Goal: Check status

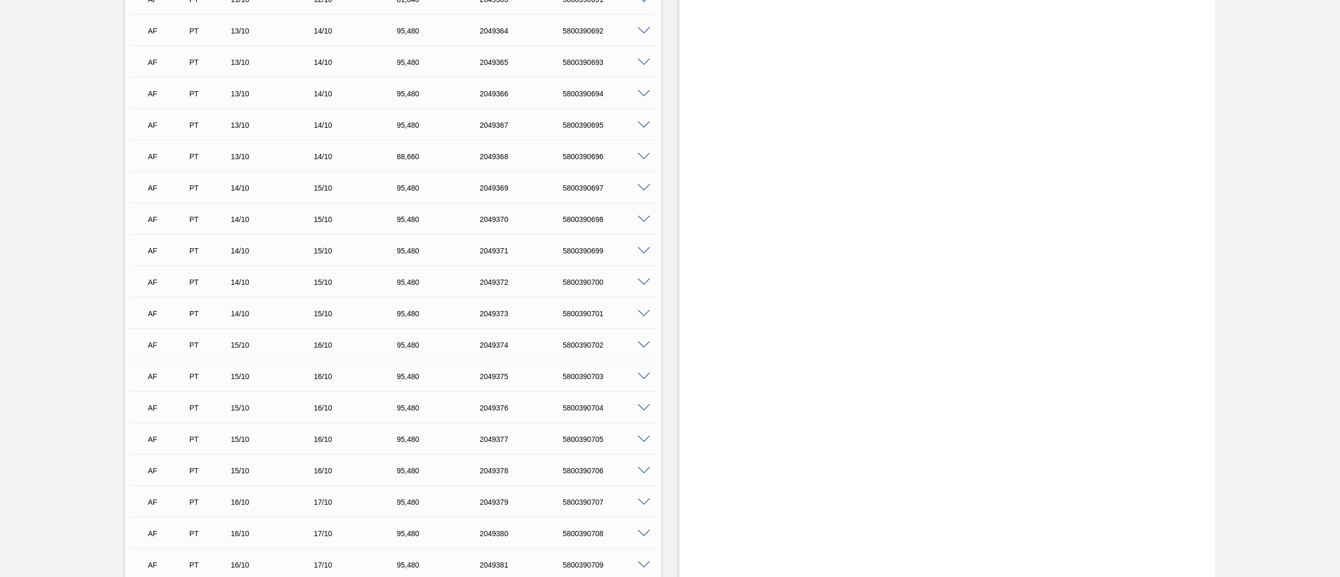
scroll to position [1652, 0]
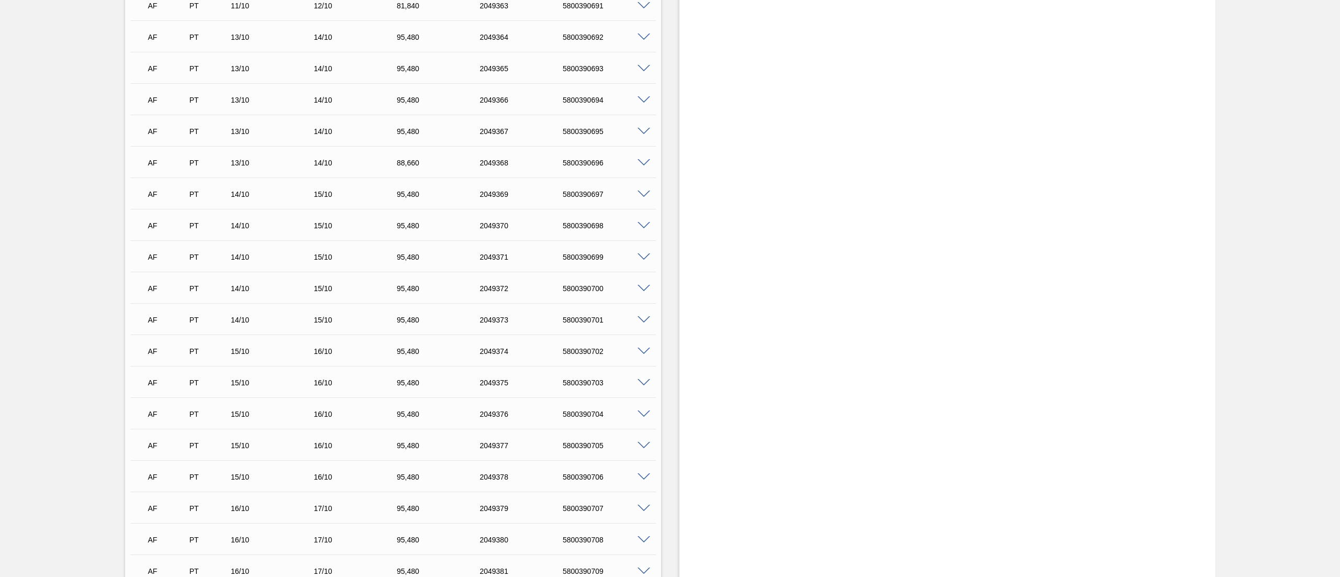
click at [642, 198] on div "AF PT 14/10 15/10 95,480 2049369 5800390697" at bounding box center [392, 193] width 525 height 26
click at [639, 192] on span at bounding box center [643, 194] width 13 height 8
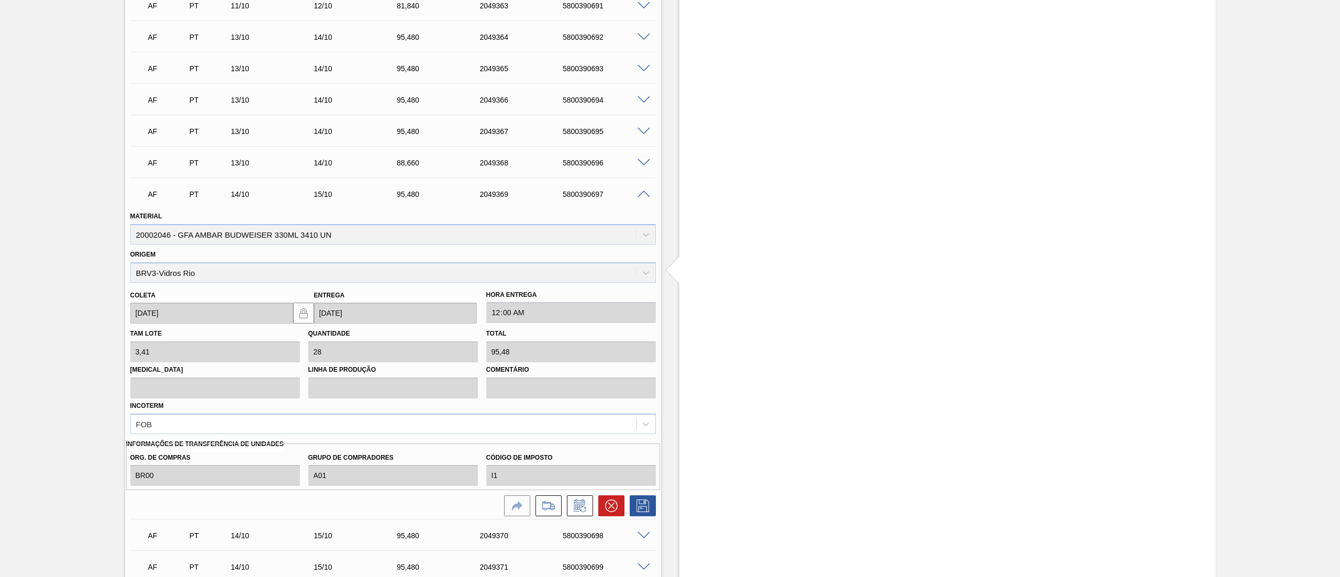
click at [639, 192] on span at bounding box center [643, 194] width 13 height 8
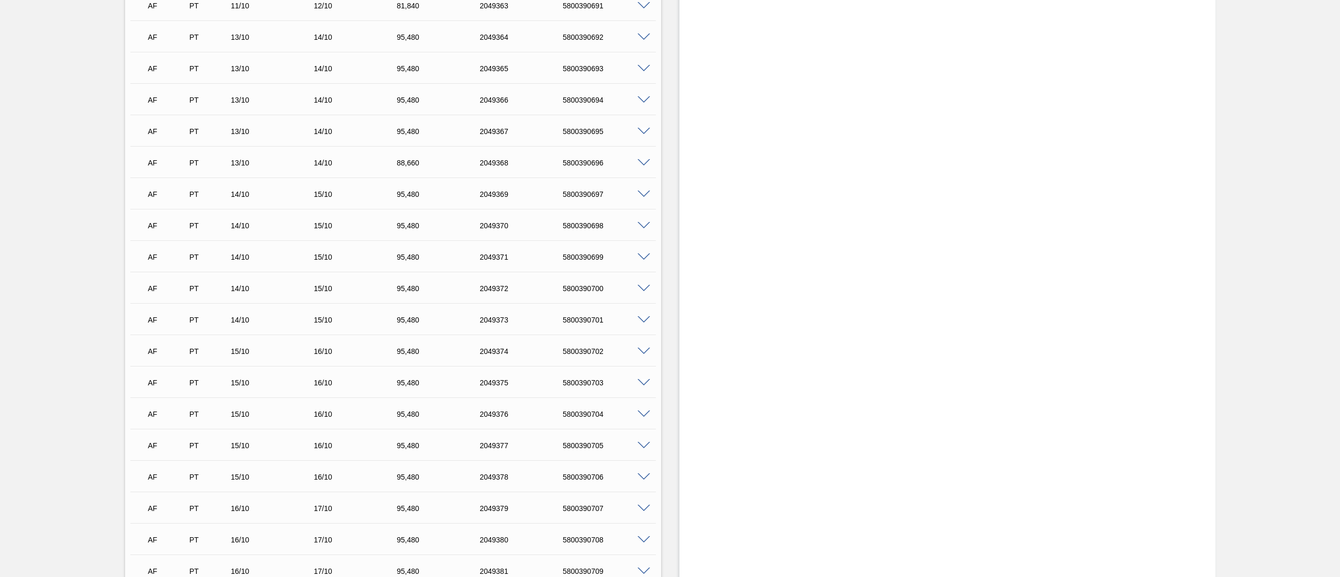
click at [642, 322] on span at bounding box center [643, 320] width 13 height 8
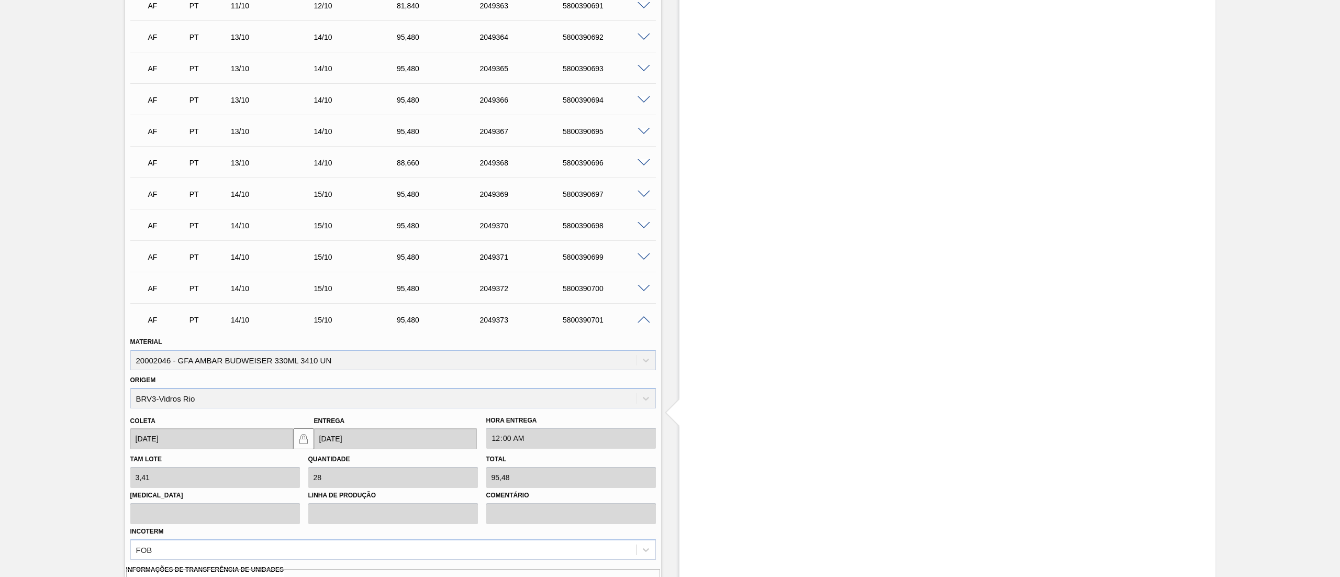
click at [642, 322] on span at bounding box center [643, 320] width 13 height 8
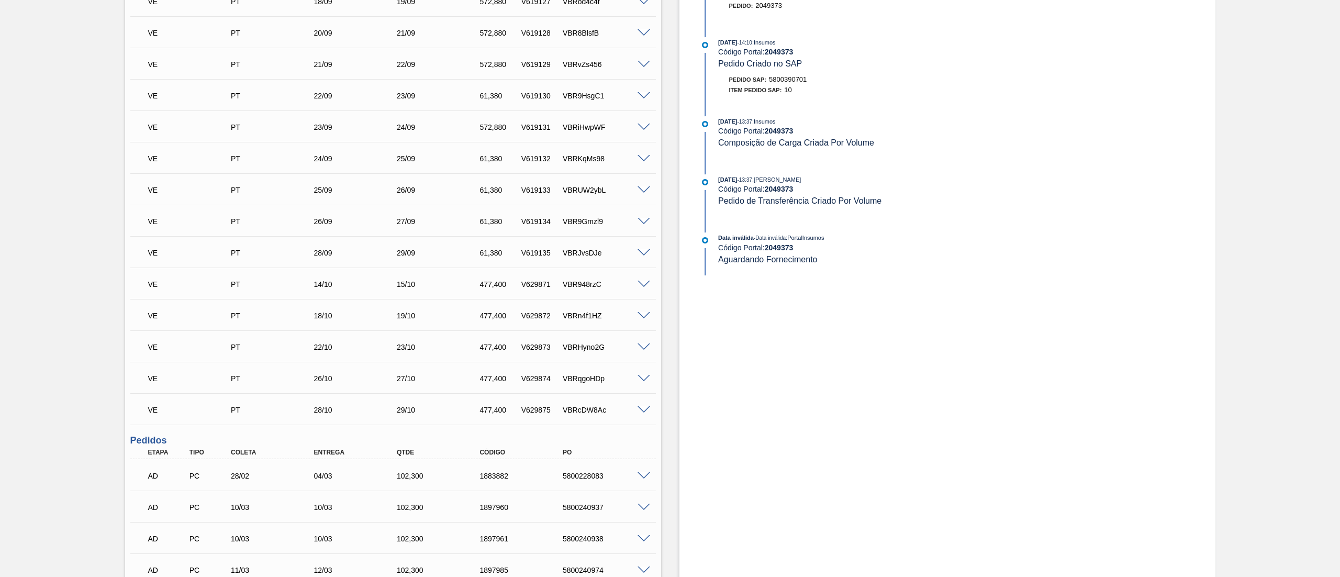
scroll to position [711, 0]
click at [643, 286] on span at bounding box center [643, 286] width 13 height 8
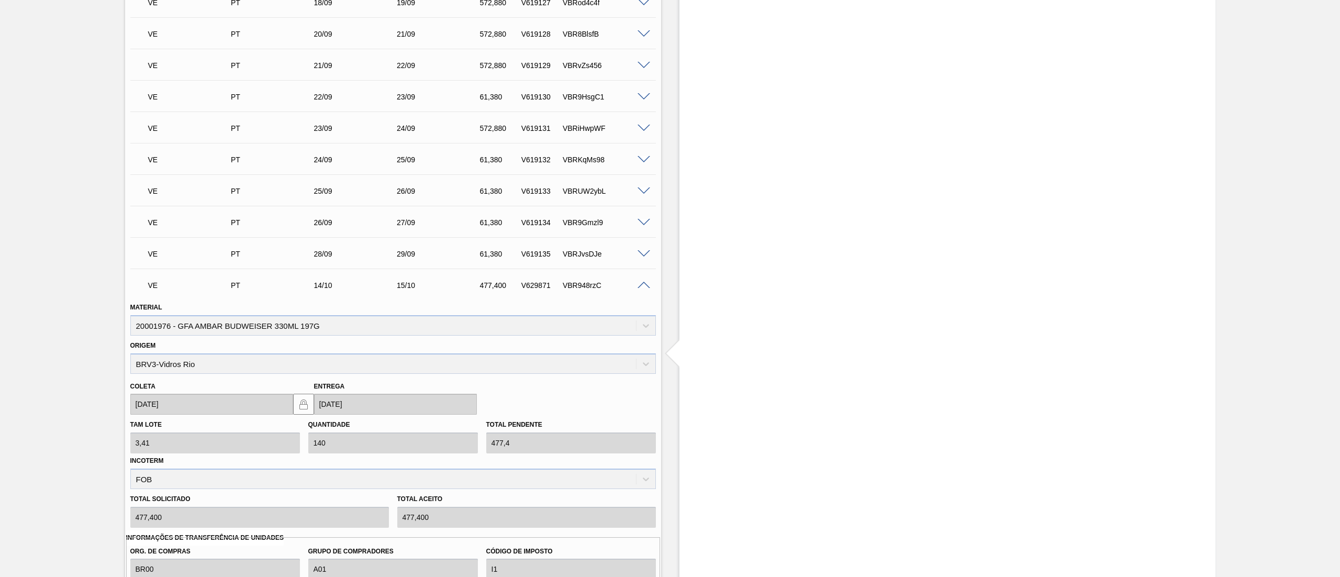
click at [643, 286] on span at bounding box center [643, 286] width 13 height 8
